Goal: Check status: Check status

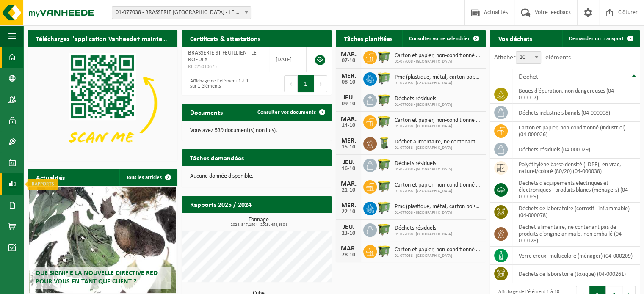
click at [9, 178] on span at bounding box center [12, 184] width 8 height 21
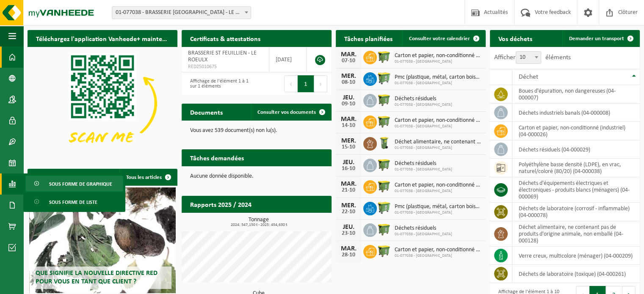
click at [85, 183] on span "Sous forme de graphique" at bounding box center [80, 184] width 63 height 16
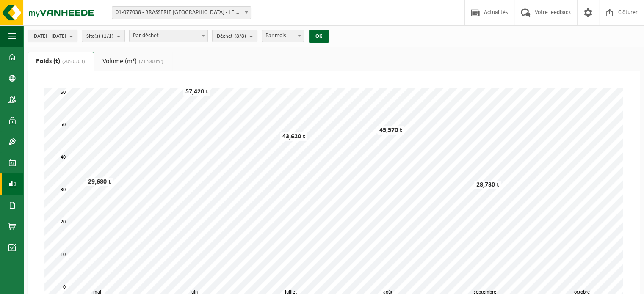
click at [77, 38] on b "submit" at bounding box center [73, 36] width 8 height 12
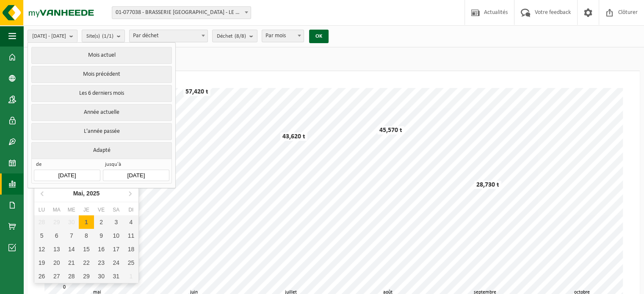
click at [73, 172] on input "[DATE]" at bounding box center [67, 175] width 66 height 11
click at [42, 193] on icon at bounding box center [42, 194] width 2 height 4
click at [56, 225] on div "1" at bounding box center [56, 223] width 15 height 14
type input "[DATE]"
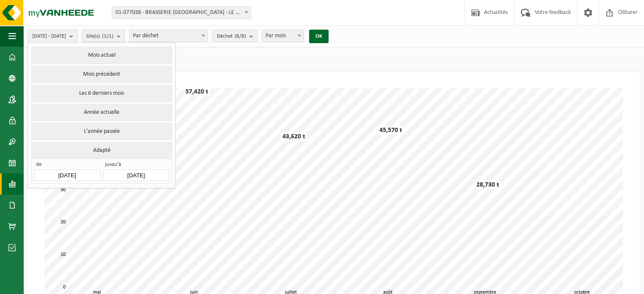
click at [136, 174] on input "[DATE]" at bounding box center [136, 175] width 66 height 11
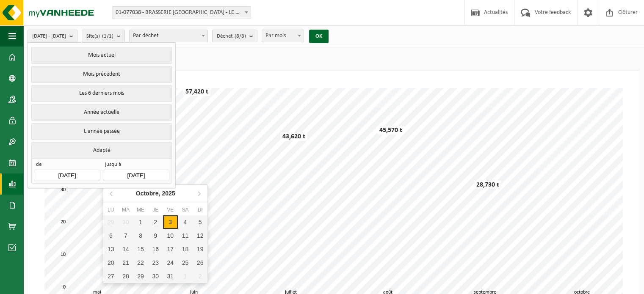
click at [244, 58] on ul "Poids (t) (205,020 t) Volume (m³) (71,580 m³)" at bounding box center [334, 61] width 613 height 19
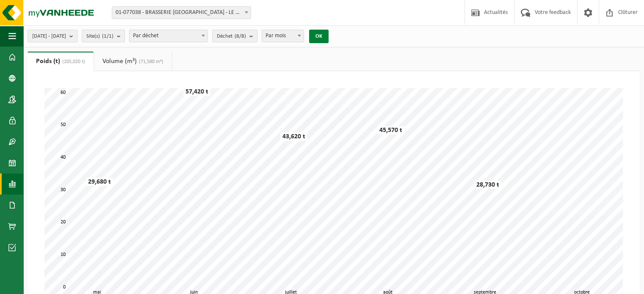
click at [329, 39] on button "OK" at bounding box center [318, 37] width 19 height 14
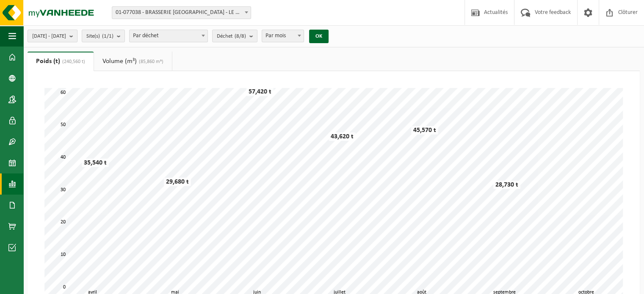
click at [77, 33] on b "submit" at bounding box center [73, 36] width 8 height 12
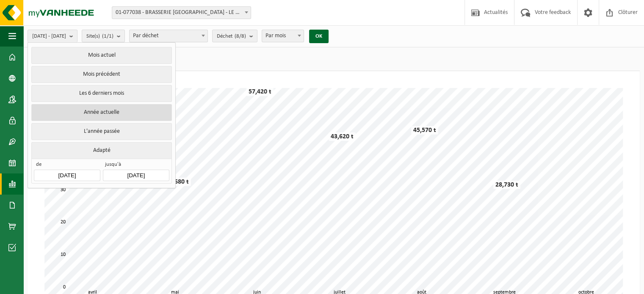
click at [115, 112] on button "Année actuelle" at bounding box center [101, 112] width 140 height 17
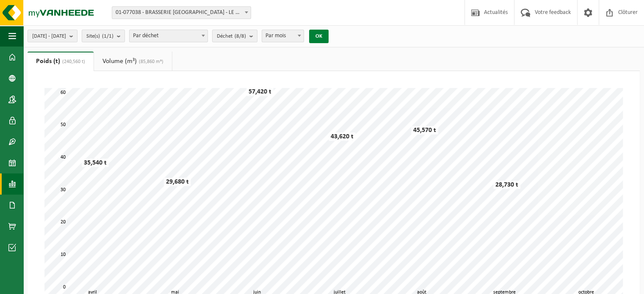
click at [329, 35] on button "OK" at bounding box center [318, 37] width 19 height 14
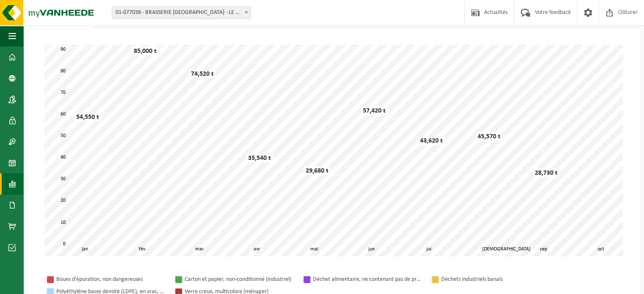
scroll to position [42, 0]
